Goal: Complete application form

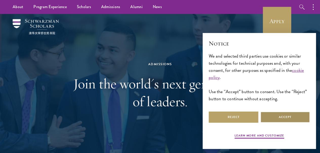
click at [272, 111] on button "Accept" at bounding box center [285, 116] width 50 height 11
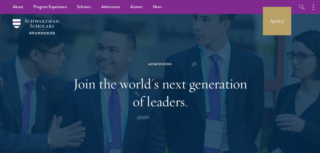
drag, startPoint x: 272, startPoint y: 111, endPoint x: 249, endPoint y: 83, distance: 35.9
click at [249, 83] on div "Admissions Join the world's next generation of leaders." at bounding box center [160, 85] width 290 height 143
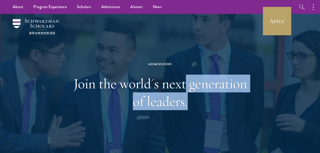
click at [249, 83] on div "Admissions Join the world's next generation of leaders." at bounding box center [160, 85] width 290 height 143
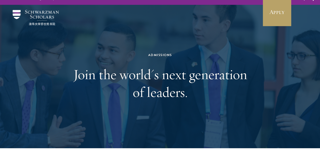
scroll to position [10, 0]
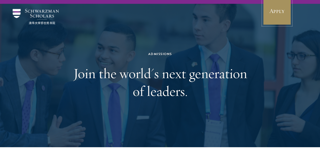
click at [279, 14] on link "Apply" at bounding box center [277, 11] width 28 height 28
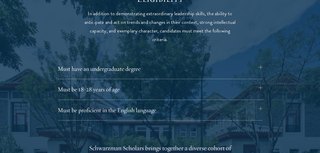
scroll to position [678, 0]
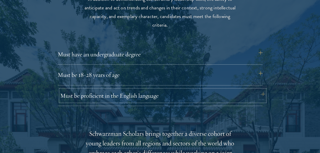
click at [263, 89] on button "Must be proficient in the English language" at bounding box center [162, 95] width 205 height 12
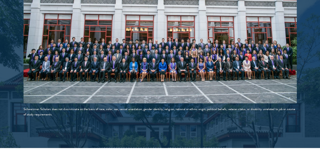
scroll to position [1043, 0]
